Goal: Task Accomplishment & Management: Manage account settings

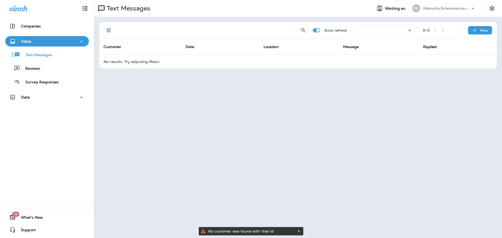
click at [398, 32] on div at bounding box center [385, 30] width 58 height 10
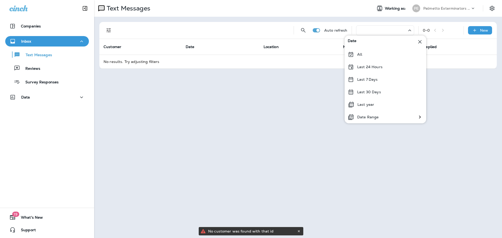
click at [367, 54] on div "All" at bounding box center [386, 54] width 82 height 13
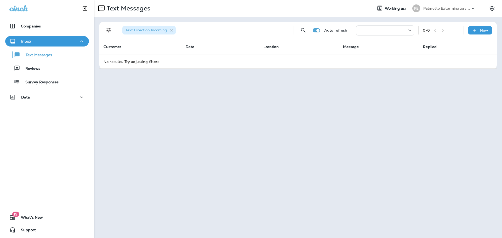
click at [409, 29] on icon at bounding box center [410, 30] width 6 height 7
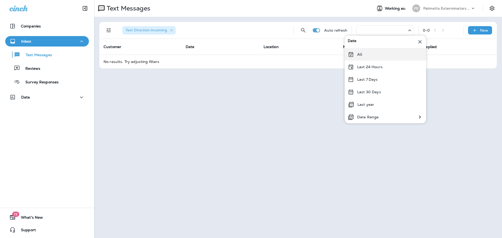
click at [358, 55] on p "All" at bounding box center [359, 54] width 5 height 4
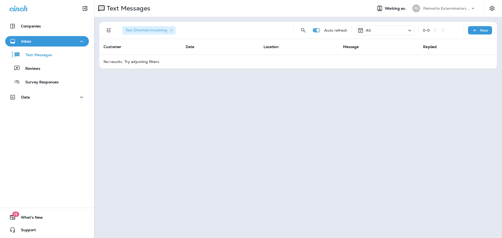
click at [409, 31] on icon at bounding box center [410, 30] width 6 height 7
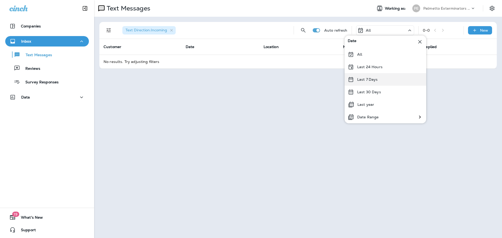
click at [361, 78] on p "Last 7 Days" at bounding box center [367, 79] width 21 height 4
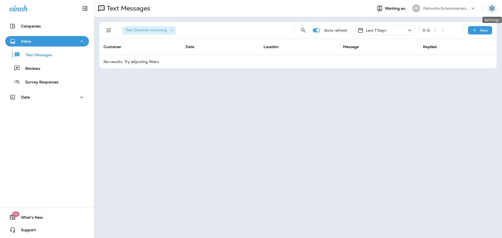
click at [491, 8] on icon "Settings" at bounding box center [492, 8] width 5 height 5
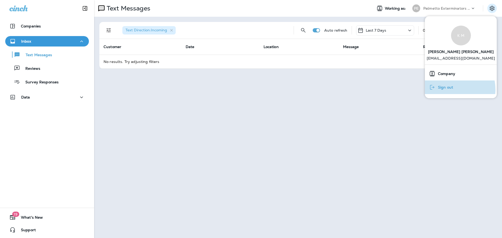
click at [447, 90] on span "Sign out" at bounding box center [445, 87] width 18 height 4
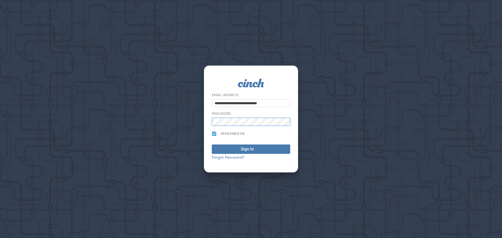
click at [212, 145] on button "Sign In" at bounding box center [251, 149] width 78 height 9
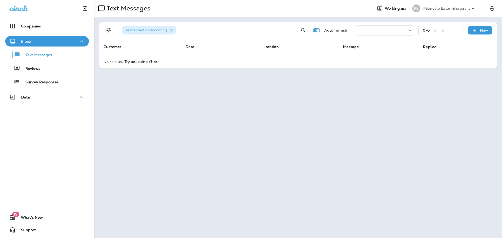
click at [469, 8] on p "Palmetto Exterminators LLC" at bounding box center [447, 8] width 47 height 4
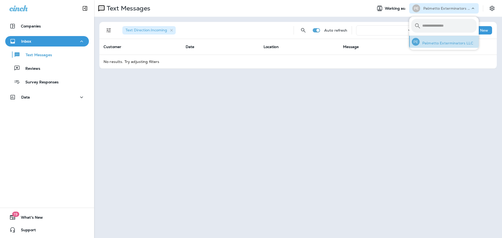
click at [450, 43] on p "Palmetto Exterminators LLC" at bounding box center [447, 43] width 54 height 4
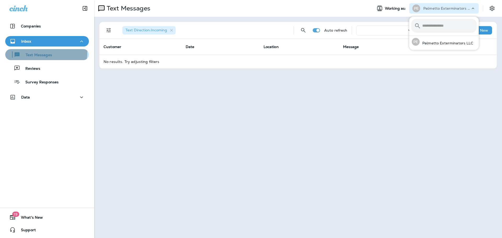
click at [46, 53] on p "Text Messages" at bounding box center [36, 55] width 32 height 5
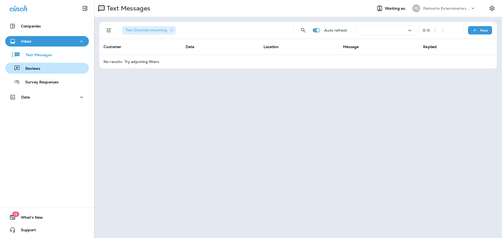
click at [39, 71] on div "Reviews" at bounding box center [23, 68] width 33 height 8
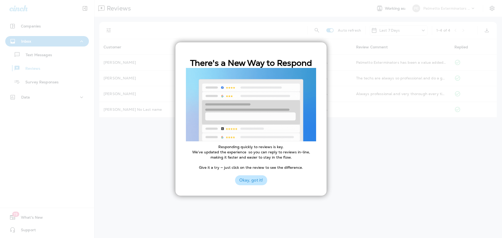
click at [254, 182] on button "Okay, got it!" at bounding box center [251, 181] width 32 height 10
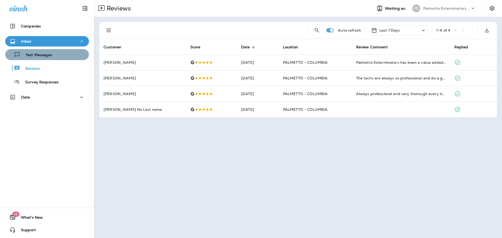
click at [47, 53] on p "Text Messages" at bounding box center [36, 55] width 32 height 5
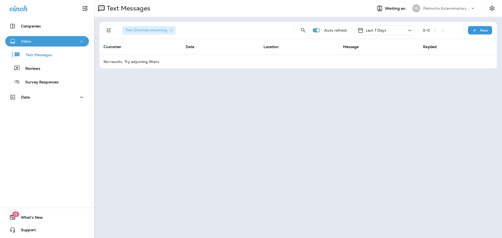
click at [80, 41] on icon "button" at bounding box center [81, 41] width 6 height 7
click at [80, 41] on icon "button" at bounding box center [81, 42] width 3 height 2
click at [411, 30] on icon at bounding box center [410, 30] width 6 height 7
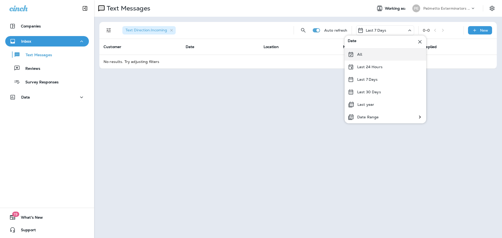
click at [351, 54] on icon at bounding box center [351, 54] width 4 height 5
